Goal: Task Accomplishment & Management: Manage account settings

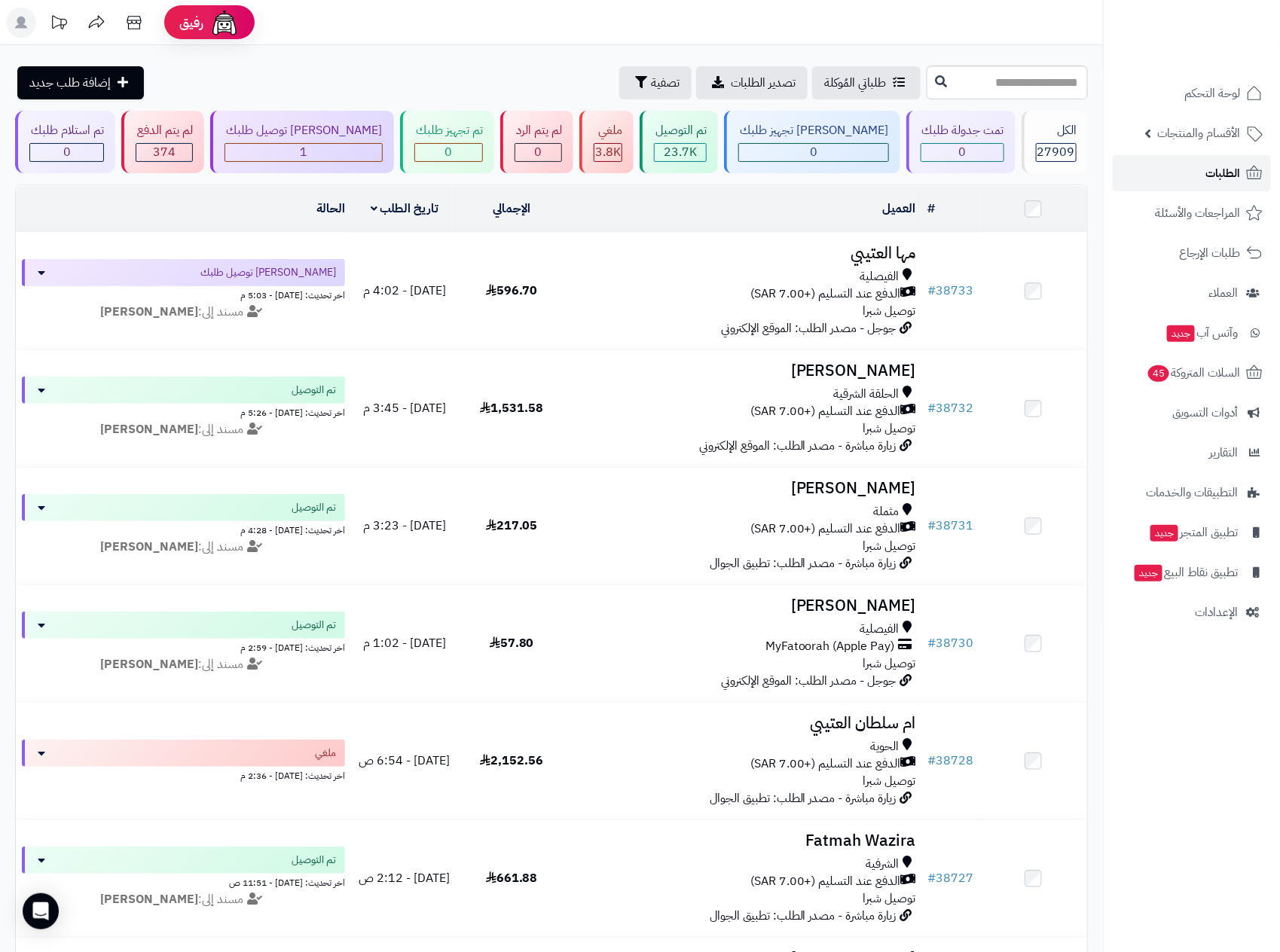
click at [1227, 166] on span "الطلبات" at bounding box center [1223, 172] width 34 height 21
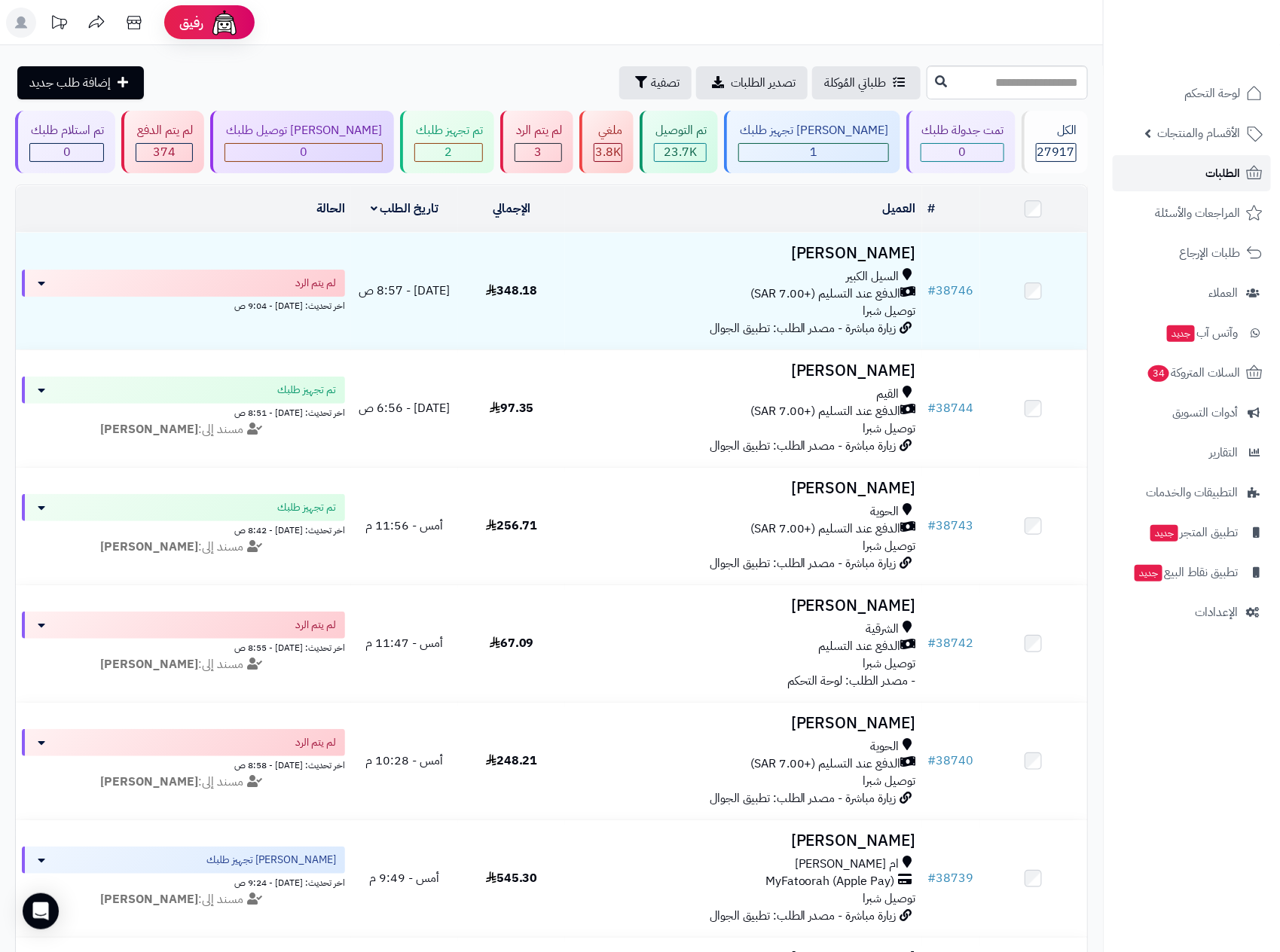
click at [1236, 166] on span "الطلبات" at bounding box center [1223, 172] width 34 height 21
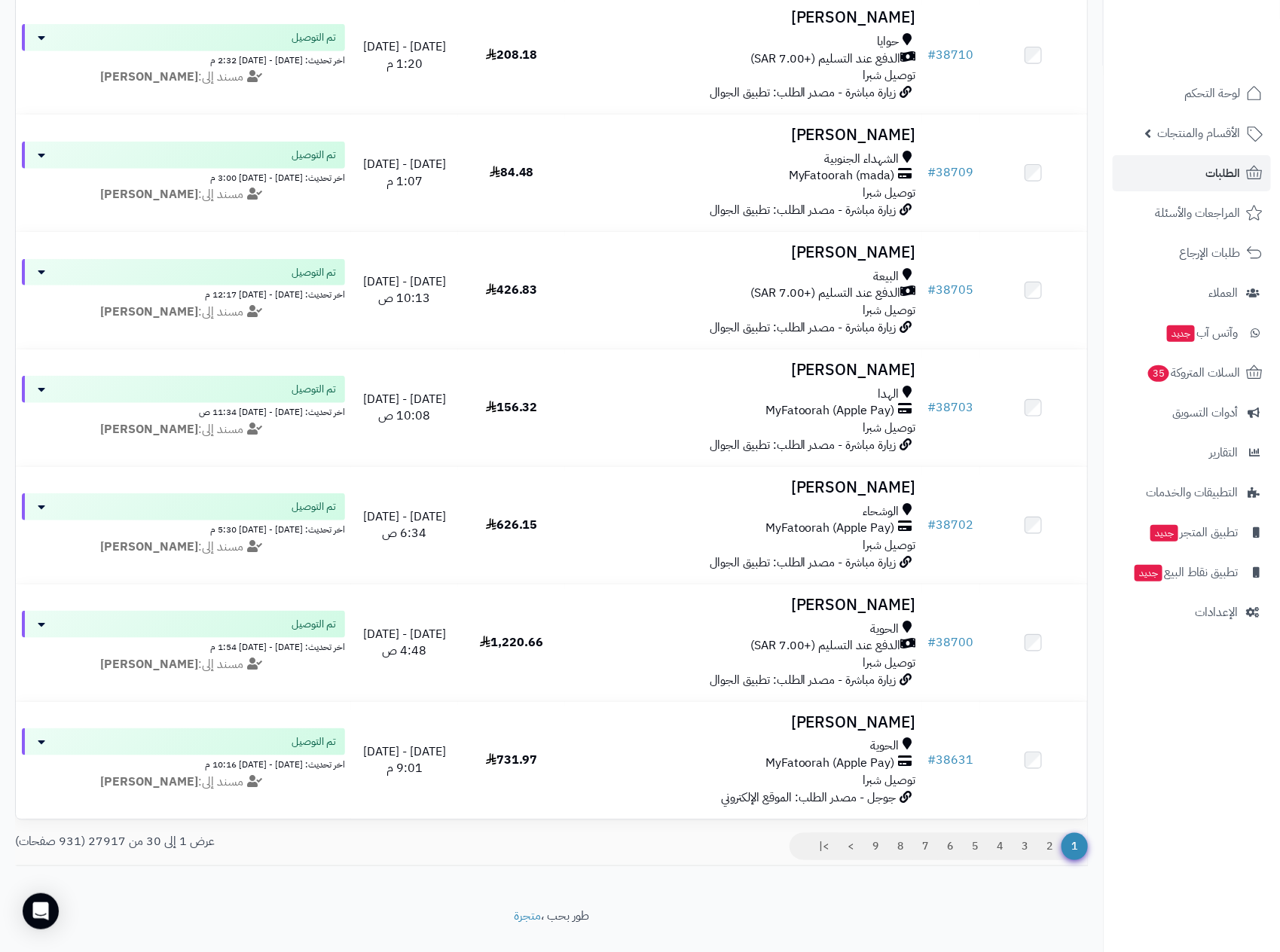
scroll to position [2825, 0]
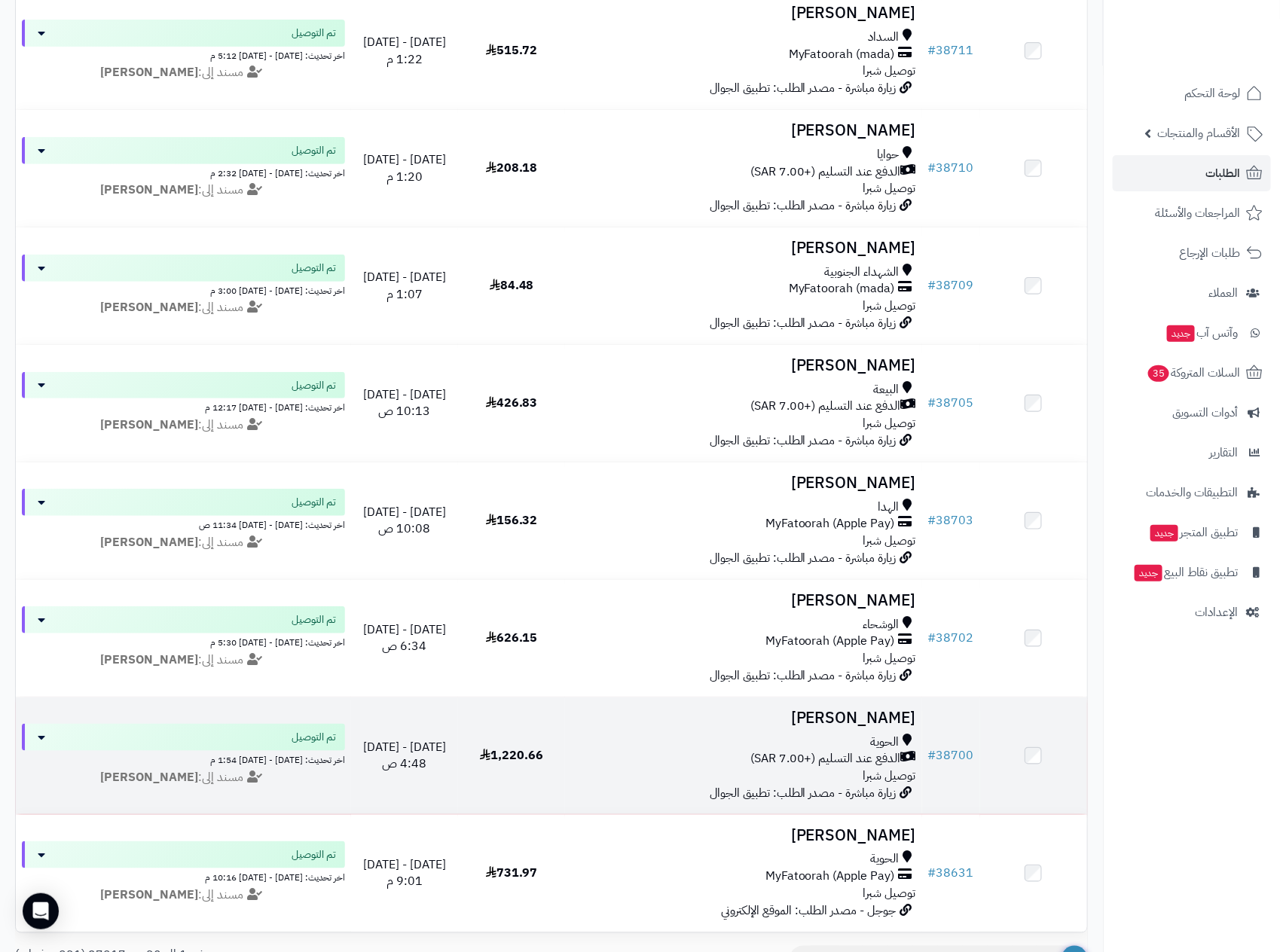
click at [793, 766] on span "الدفع عند التسليم (+7.00 SAR)" at bounding box center [826, 759] width 150 height 17
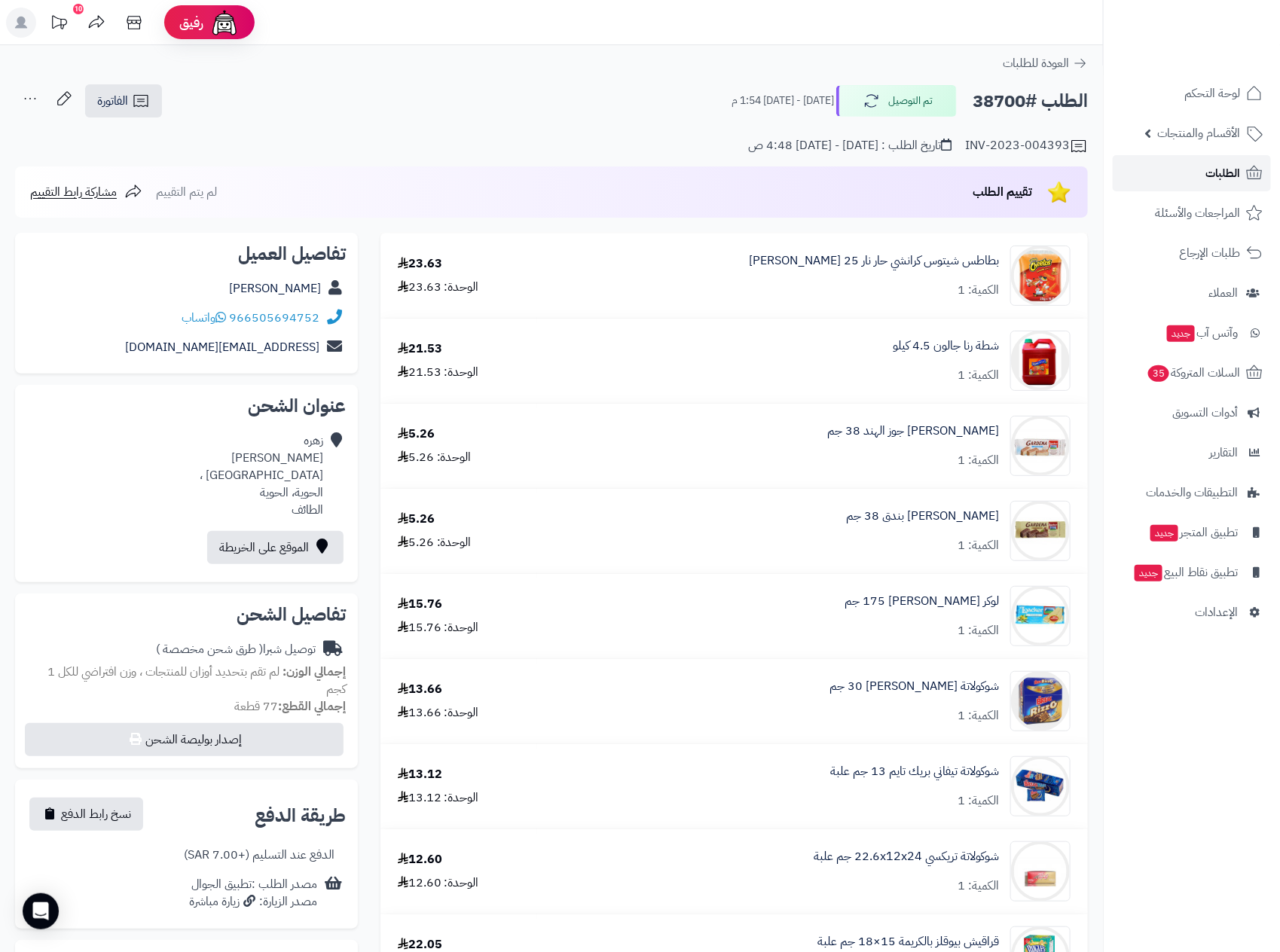
click at [1225, 174] on span "الطلبات" at bounding box center [1223, 172] width 34 height 21
